Goal: Transaction & Acquisition: Purchase product/service

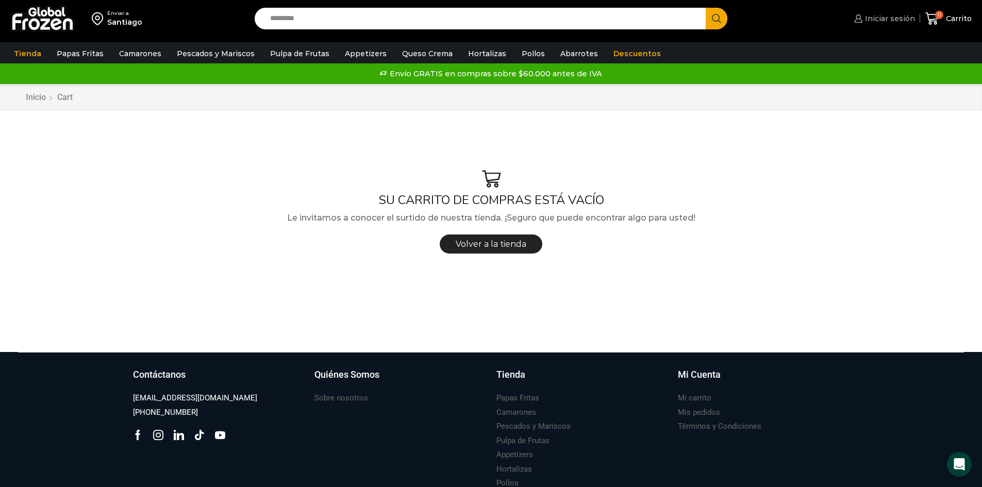
click at [885, 21] on span "Iniciar sesión" at bounding box center [889, 18] width 53 height 10
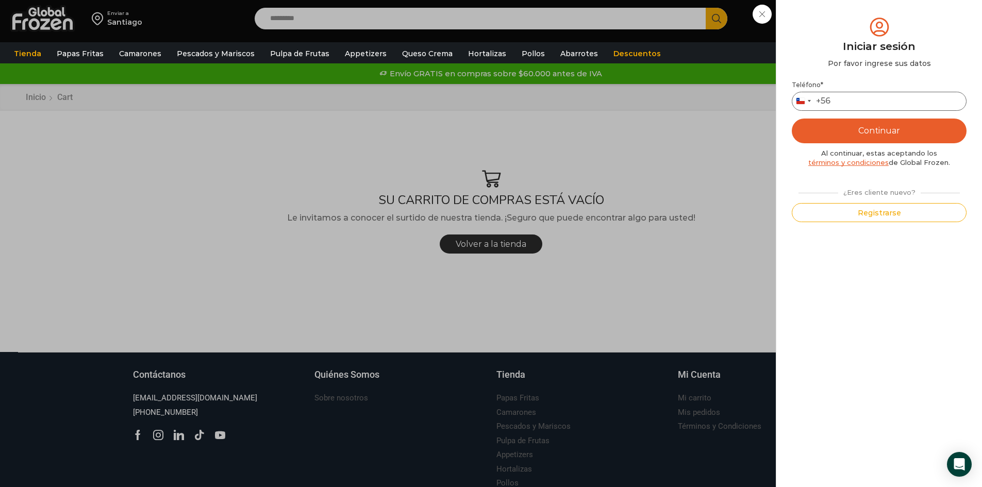
click at [864, 93] on input "Teléfono *" at bounding box center [879, 101] width 175 height 19
type input "*********"
click at [912, 126] on button "Continuar" at bounding box center [879, 131] width 175 height 25
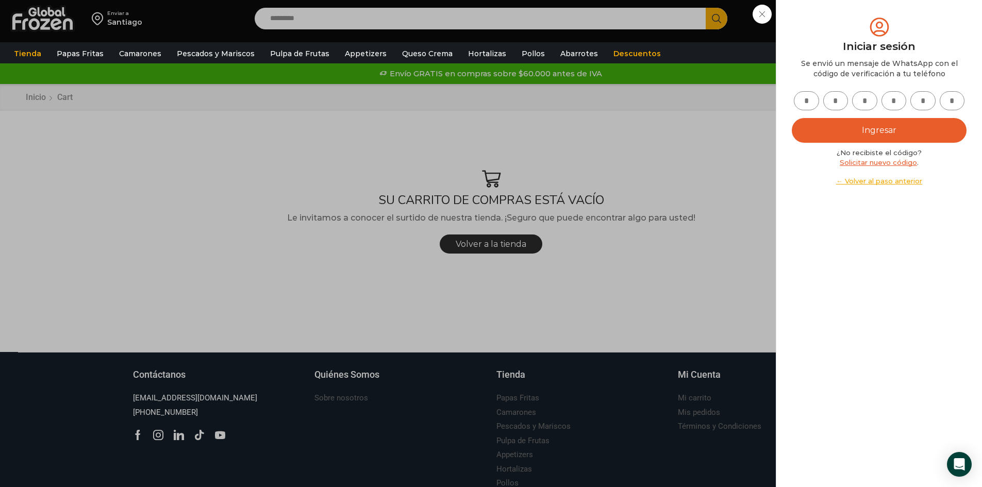
click at [800, 96] on input "text" at bounding box center [806, 100] width 25 height 19
type input "*"
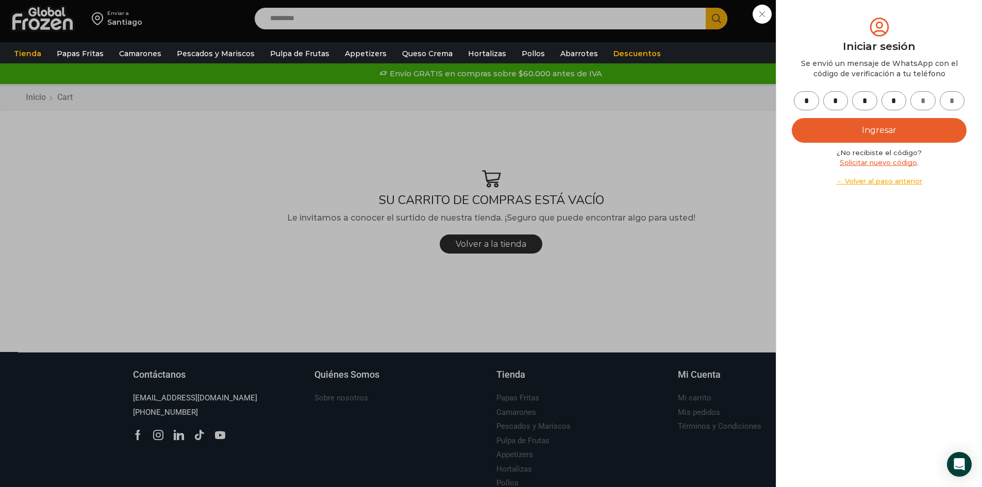
type input "*"
click at [828, 117] on div "* * * * * * Ingresar ¿No recibiste el código? Solicitar nuevo código . ← Volver…" at bounding box center [879, 138] width 175 height 95
click at [836, 129] on button "Ingresar" at bounding box center [879, 130] width 175 height 25
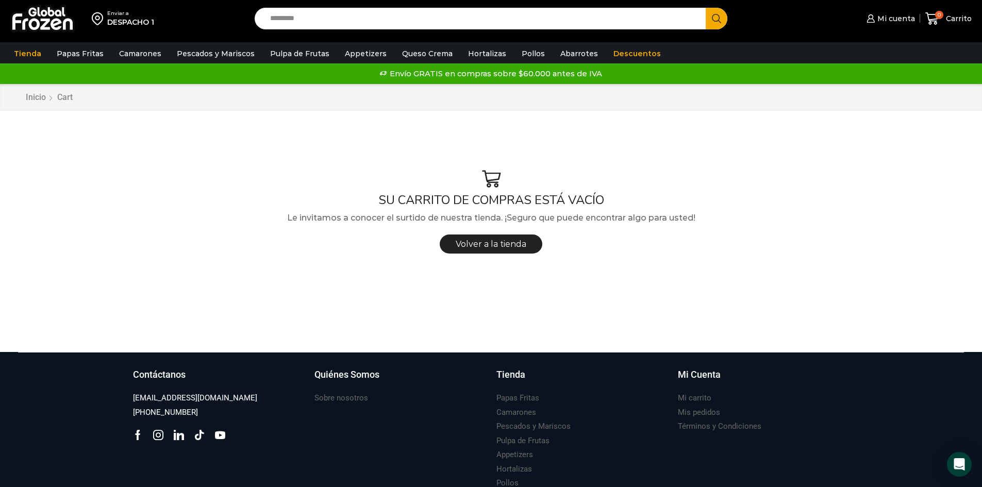
click at [344, 28] on input "Search input" at bounding box center [483, 19] width 436 height 22
click at [336, 22] on input "Search input" at bounding box center [483, 19] width 436 height 22
click at [308, 27] on input "Search input" at bounding box center [483, 19] width 436 height 22
click at [308, 25] on input "Search input" at bounding box center [483, 19] width 436 height 22
click at [303, 23] on input "Search input" at bounding box center [483, 19] width 436 height 22
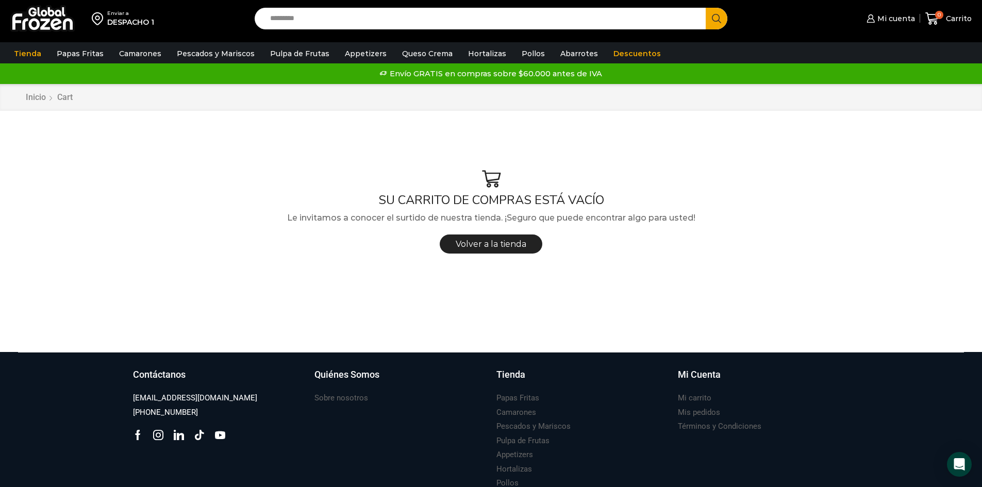
click at [419, 22] on input "Search input" at bounding box center [483, 19] width 436 height 22
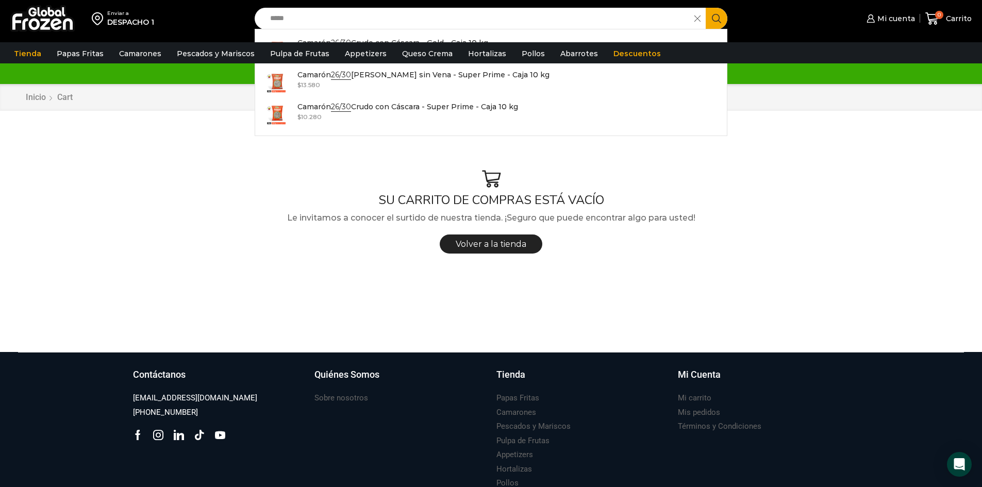
type input "*****"
click at [706, 8] on button "Search" at bounding box center [717, 19] width 22 height 22
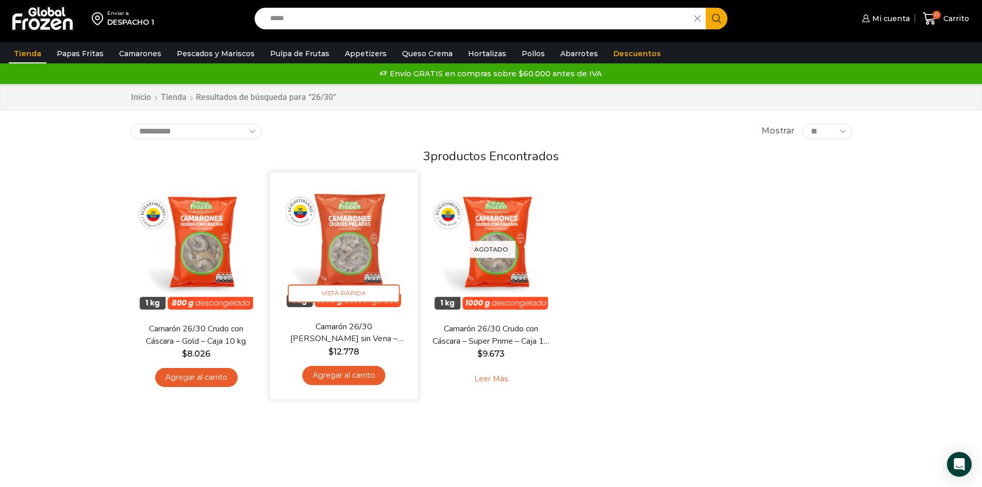
click at [353, 378] on link "Agregar al carrito" at bounding box center [343, 375] width 83 height 19
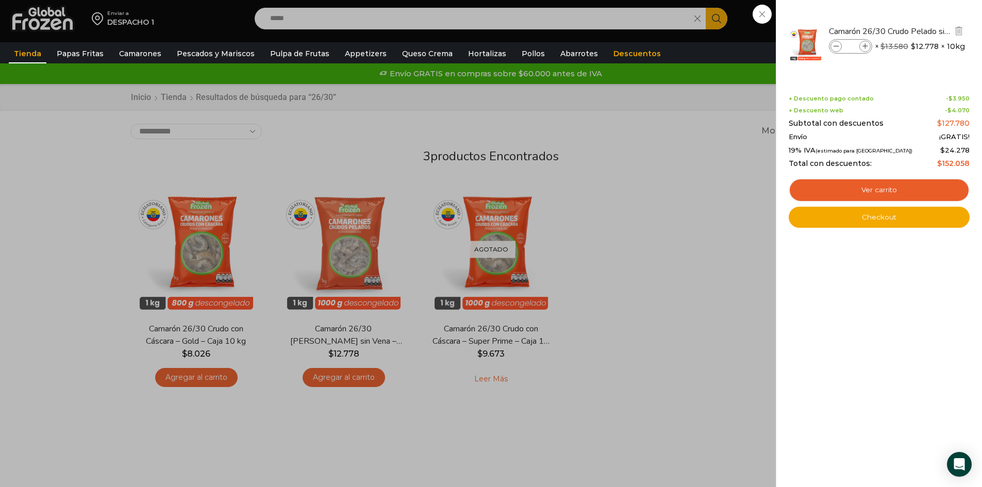
click at [864, 44] on icon at bounding box center [866, 47] width 6 height 6
type input "*"
click at [921, 20] on div "1 Carrito 1 1 Shopping Cart *" at bounding box center [947, 19] width 52 height 24
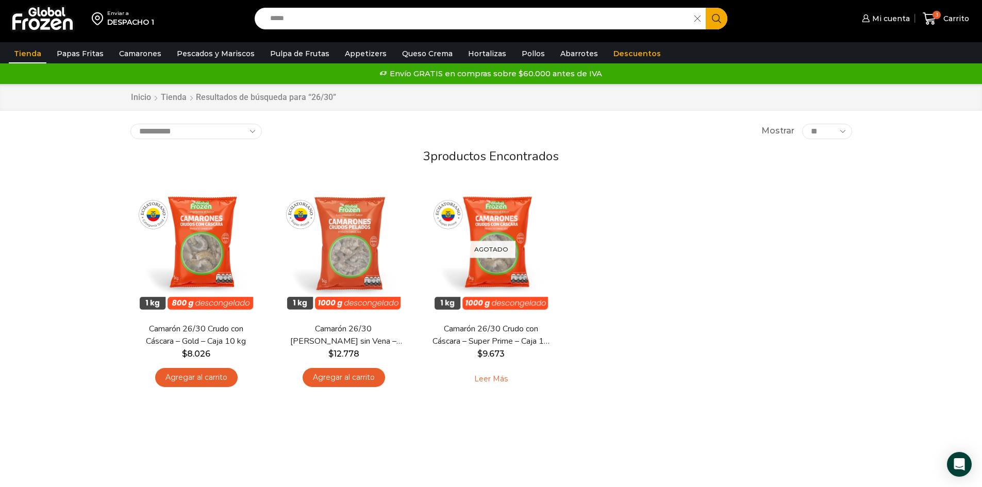
click at [373, 20] on input "*****" at bounding box center [477, 19] width 425 height 22
drag, startPoint x: 373, startPoint y: 20, endPoint x: -52, endPoint y: -2, distance: 425.5
click at [0, 0] on html "WordPress WooCommerce Themes Enviar a DESPACHO 1 Search input ***** Search Mi c…" at bounding box center [491, 363] width 982 height 727
type input "*****"
click at [706, 8] on button "Search" at bounding box center [717, 19] width 22 height 22
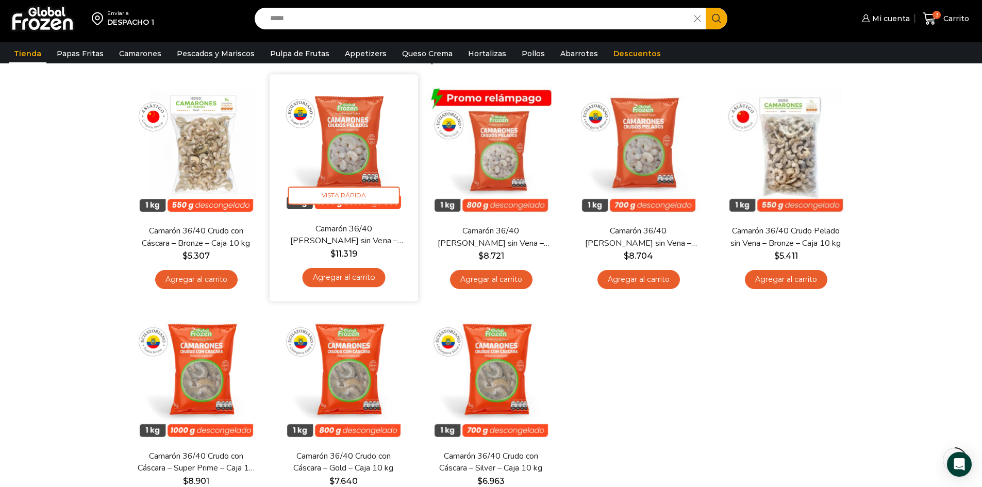
click at [371, 281] on link "Agregar al carrito" at bounding box center [343, 277] width 83 height 19
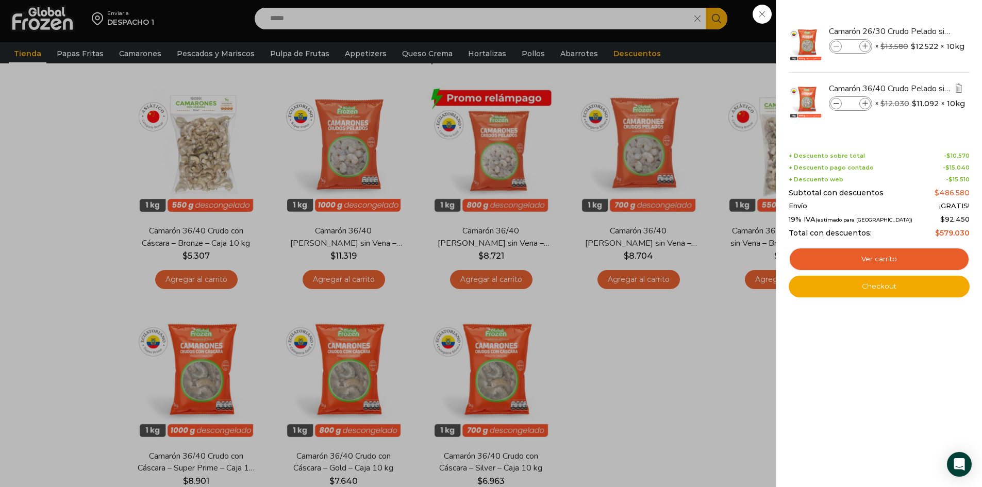
click at [867, 104] on icon at bounding box center [866, 104] width 6 height 6
type input "*"
click at [919, 268] on link "Ver carrito" at bounding box center [879, 260] width 181 height 24
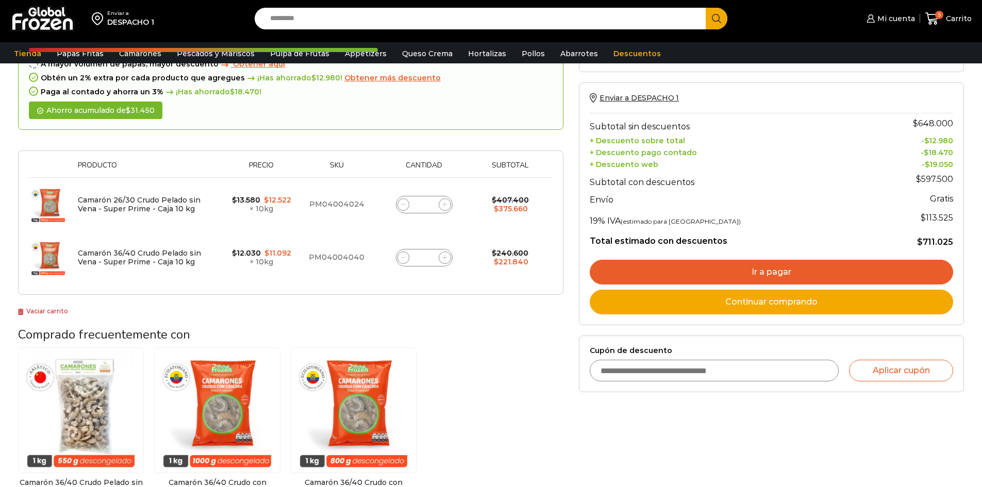
scroll to position [103, 0]
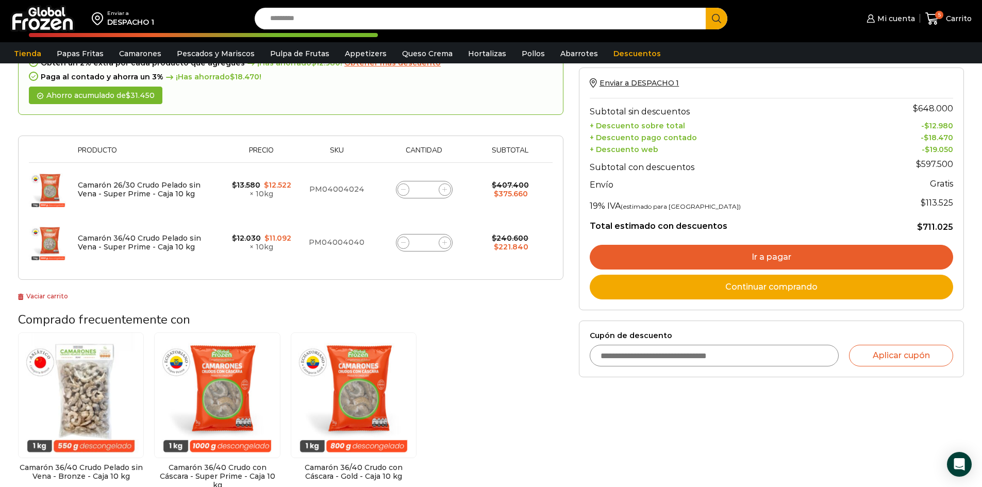
click at [648, 258] on link "Ir a pagar" at bounding box center [772, 257] width 364 height 25
click at [754, 254] on link "Ir a pagar" at bounding box center [772, 257] width 364 height 25
click at [800, 252] on link "Ir a pagar" at bounding box center [772, 257] width 364 height 25
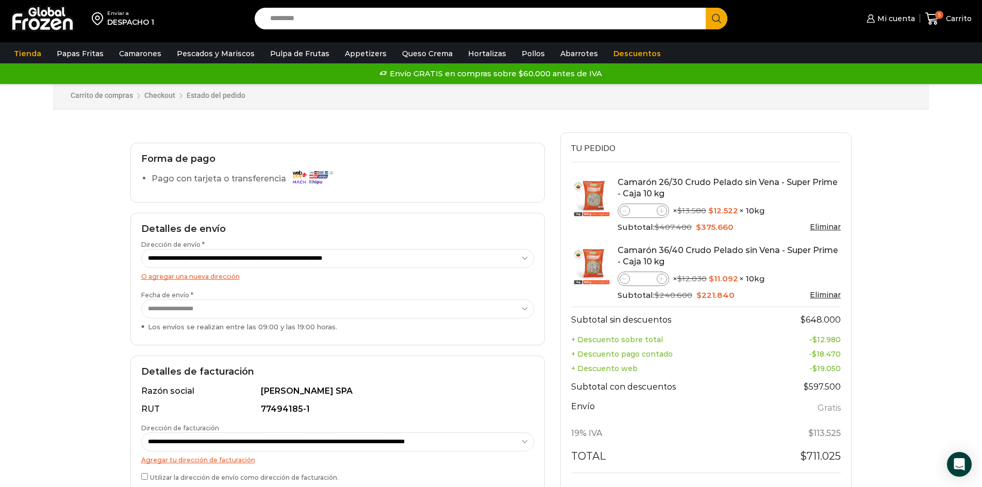
click at [356, 305] on select "**********" at bounding box center [337, 309] width 393 height 19
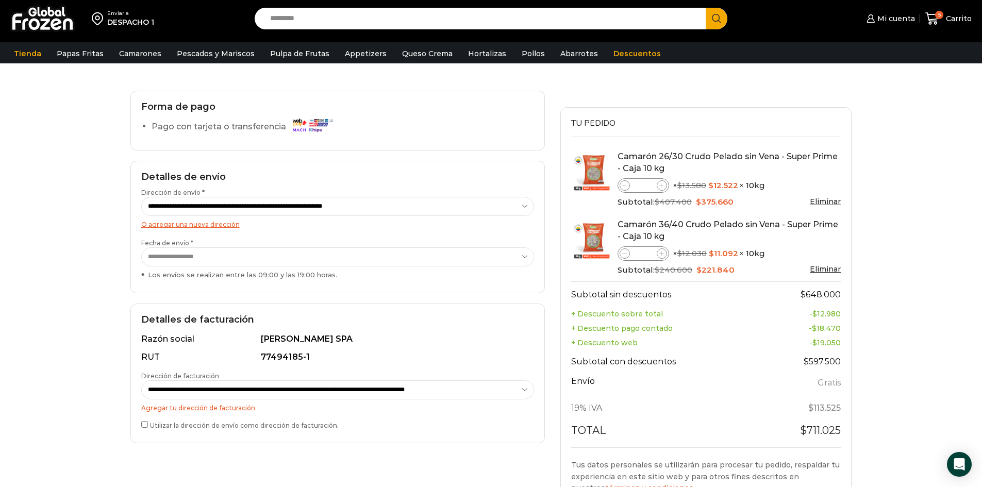
scroll to position [155, 0]
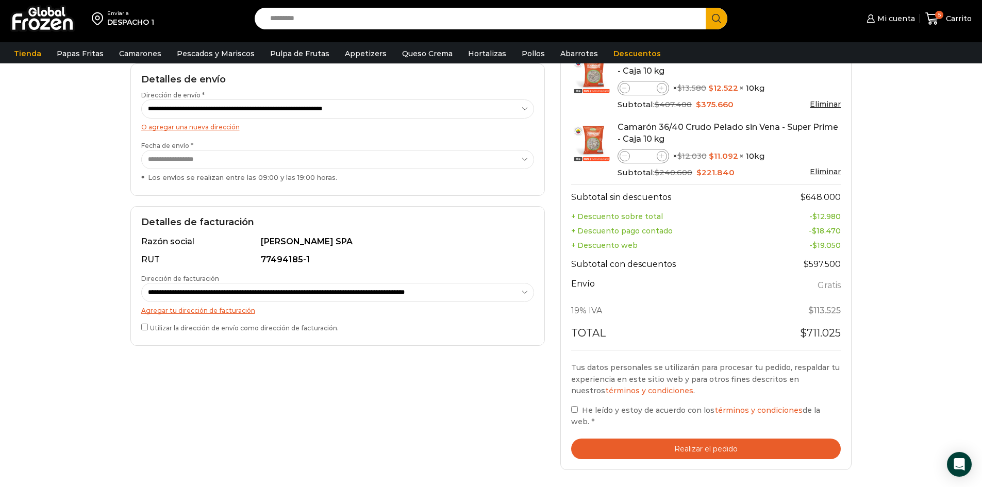
click at [151, 322] on label "Utilizar la dirección de envío como dirección de facturación." at bounding box center [337, 327] width 393 height 11
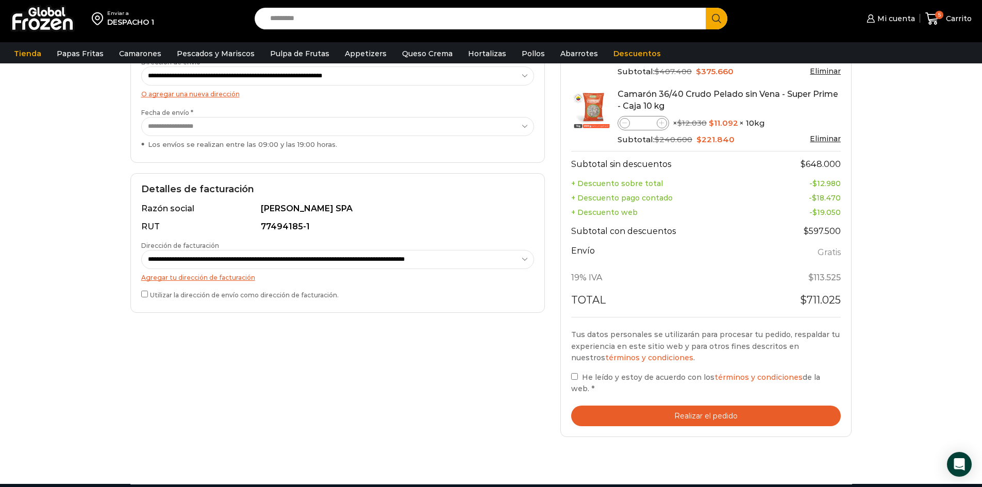
scroll to position [206, 0]
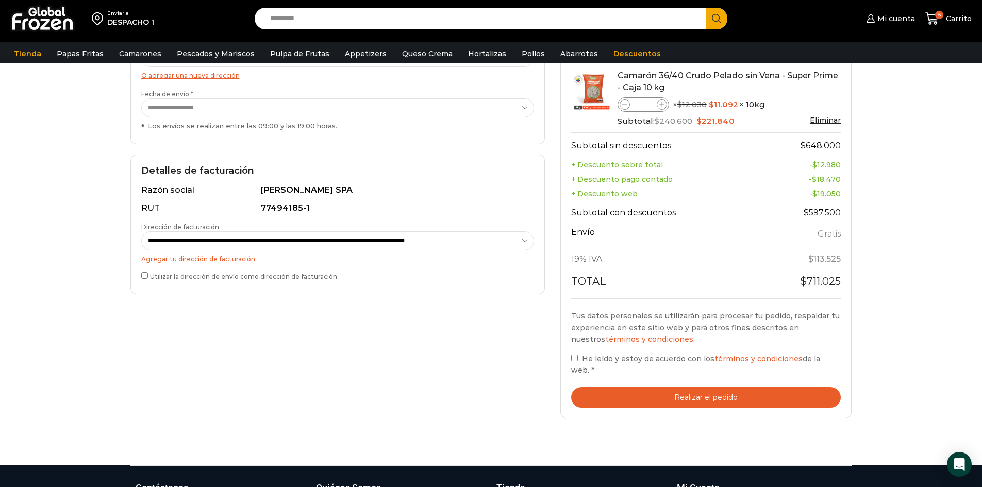
click at [649, 369] on span "He leído y estoy de acuerdo con los términos y condiciones de la web." at bounding box center [695, 364] width 249 height 21
click at [690, 391] on button "Realizar el pedido" at bounding box center [706, 397] width 270 height 21
